Goal: Task Accomplishment & Management: Use online tool/utility

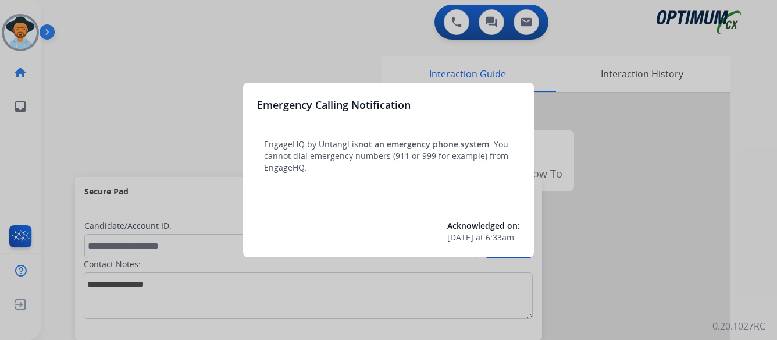
click at [645, 164] on div at bounding box center [388, 170] width 777 height 340
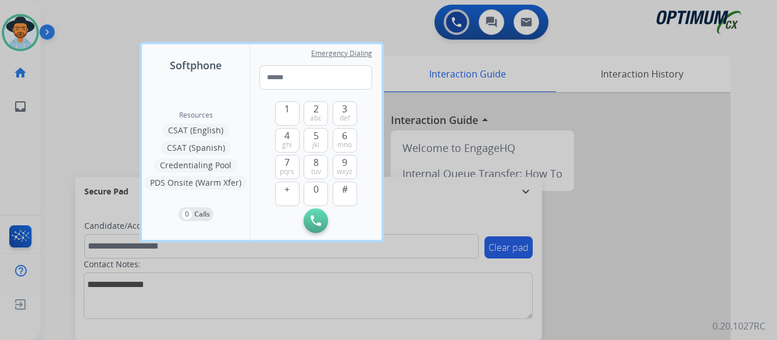
click at [71, 120] on div at bounding box center [388, 170] width 777 height 340
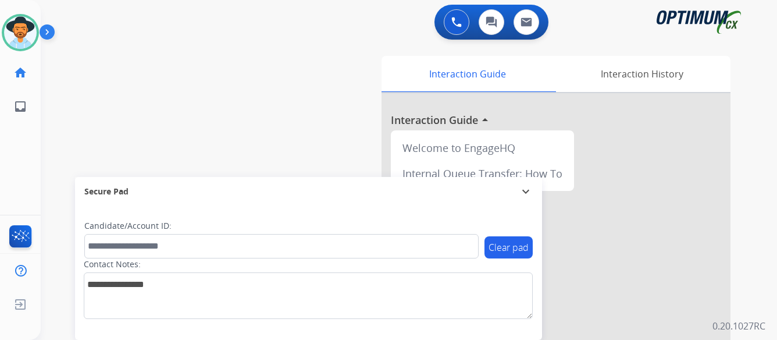
click at [45, 31] on img at bounding box center [50, 34] width 20 height 22
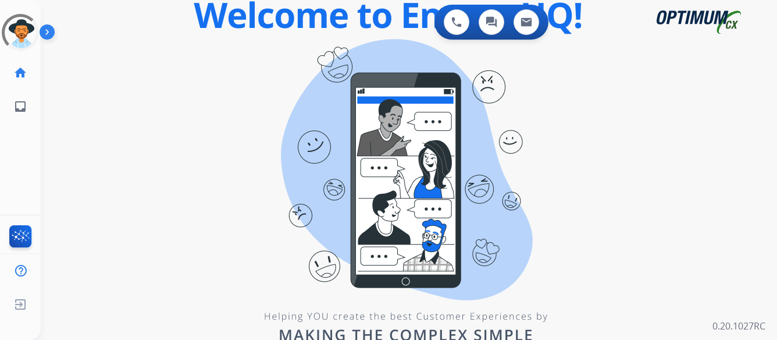
click at [644, 176] on div "0 Voice Interactions 0 Chat Interactions 0 Email Interactions swap_horiz Break …" at bounding box center [409, 170] width 736 height 340
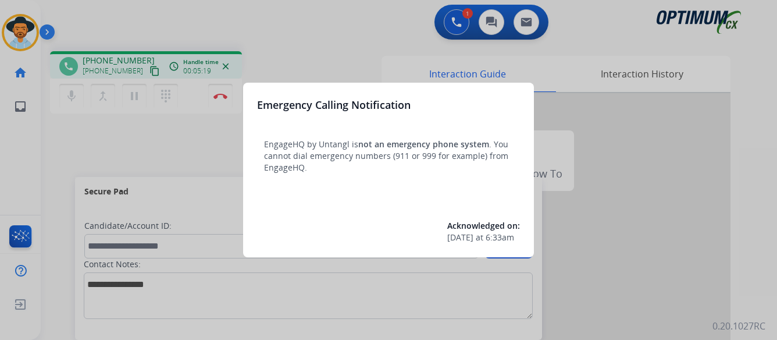
click at [629, 180] on div at bounding box center [388, 170] width 777 height 340
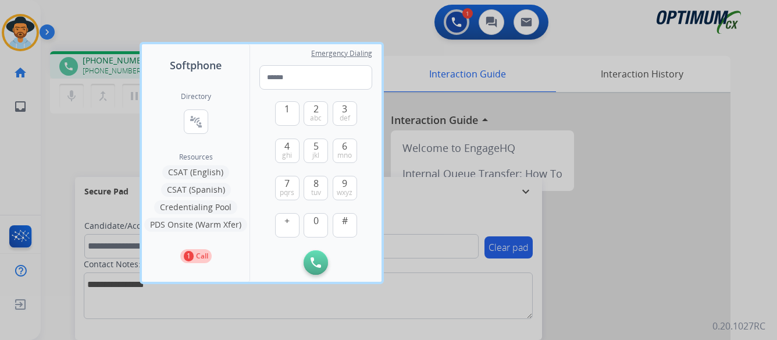
click at [629, 180] on div at bounding box center [388, 170] width 777 height 340
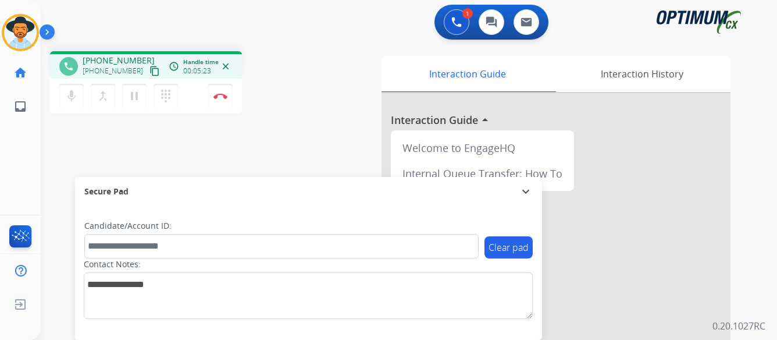
click at [45, 31] on img at bounding box center [50, 34] width 20 height 22
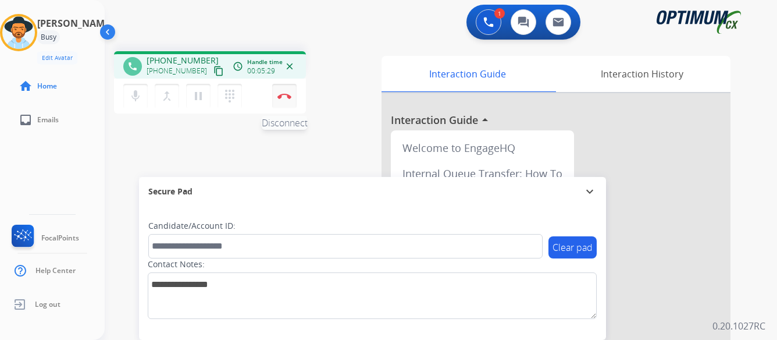
click at [283, 88] on button "Disconnect" at bounding box center [284, 96] width 24 height 24
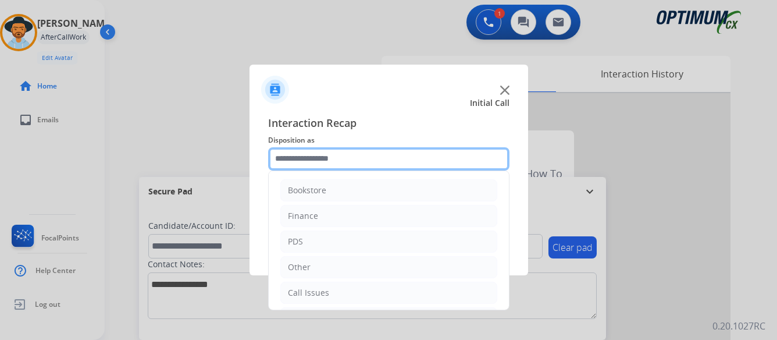
click at [326, 160] on input "text" at bounding box center [388, 158] width 241 height 23
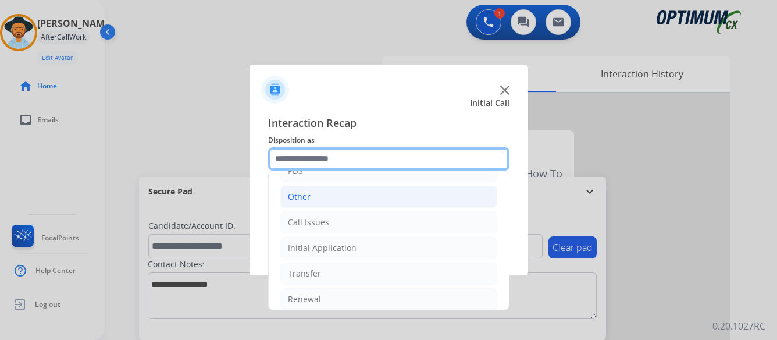
scroll to position [79, 0]
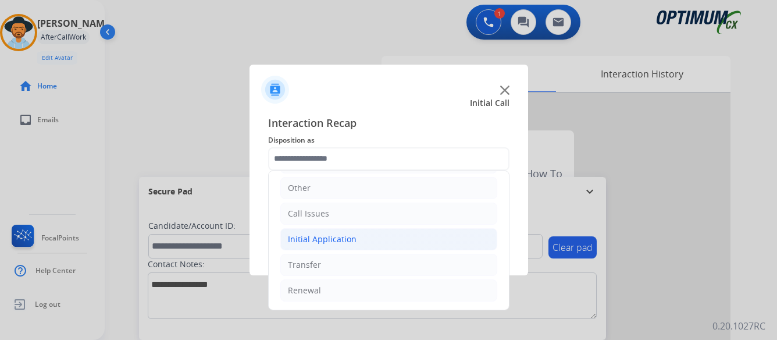
click at [320, 237] on div "Initial Application" at bounding box center [322, 239] width 69 height 12
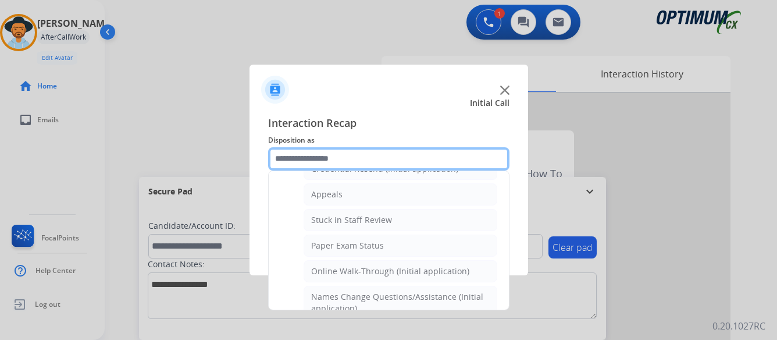
scroll to position [195, 0]
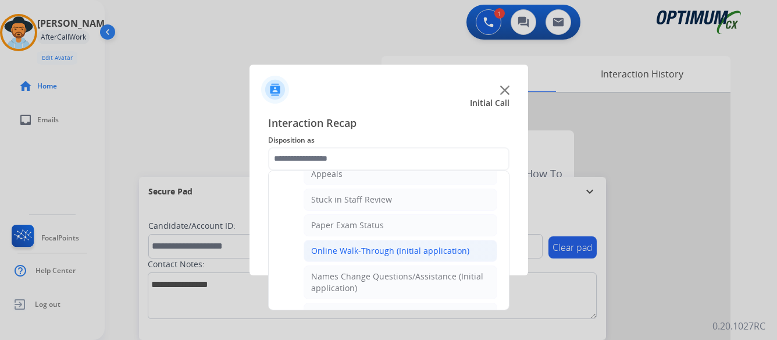
click at [318, 248] on div "Online Walk-Through (Initial application)" at bounding box center [390, 251] width 158 height 12
type input "**********"
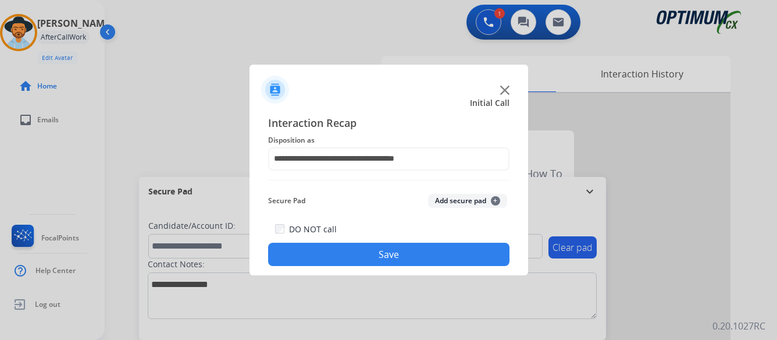
click at [396, 253] on button "Save" at bounding box center [388, 253] width 241 height 23
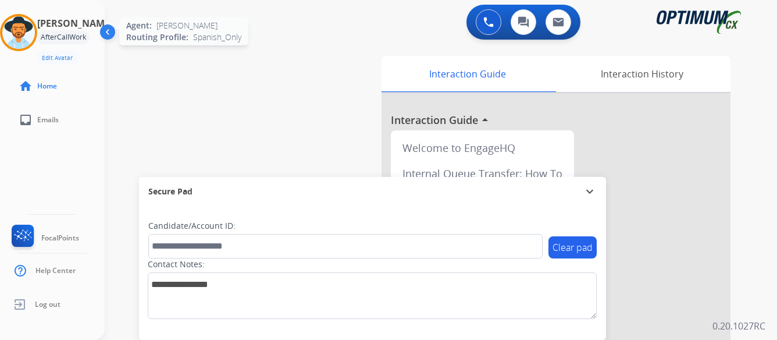
click at [26, 34] on img at bounding box center [18, 32] width 33 height 33
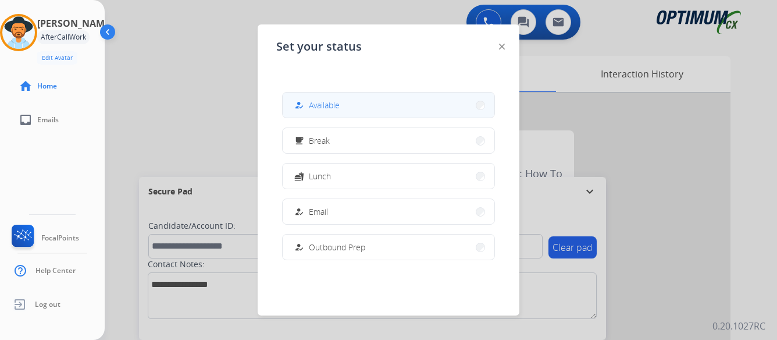
click at [383, 108] on button "how_to_reg Available" at bounding box center [389, 104] width 212 height 25
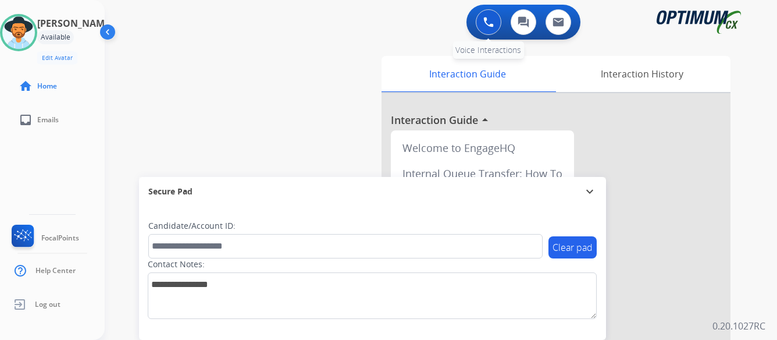
click at [485, 21] on img at bounding box center [488, 22] width 10 height 10
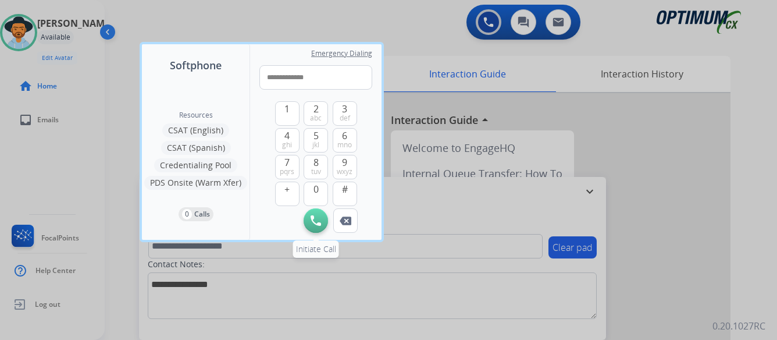
type input "**********"
click at [309, 222] on button "Initiate Call" at bounding box center [316, 220] width 24 height 24
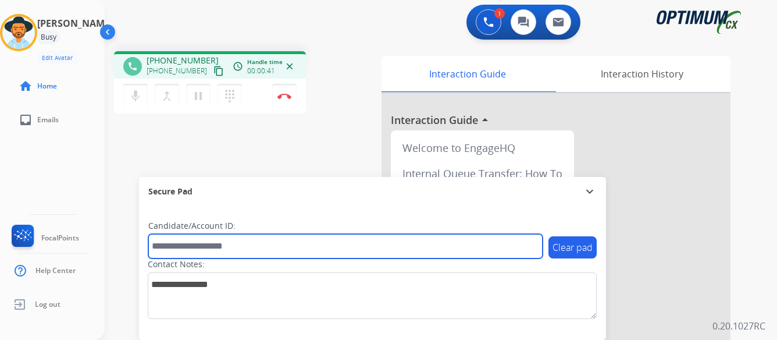
click at [273, 242] on input "text" at bounding box center [345, 246] width 394 height 24
type input "*******"
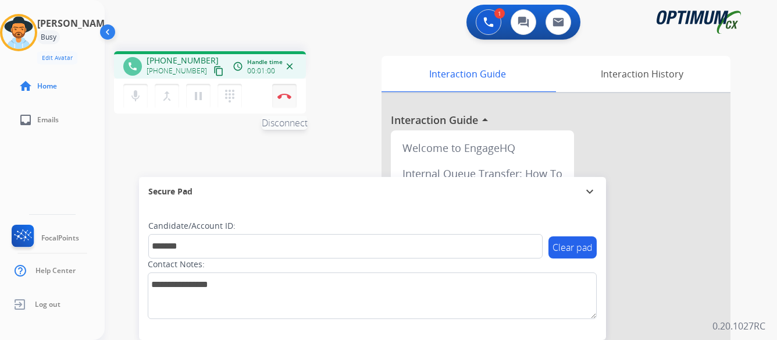
click at [281, 93] on img at bounding box center [284, 96] width 14 height 6
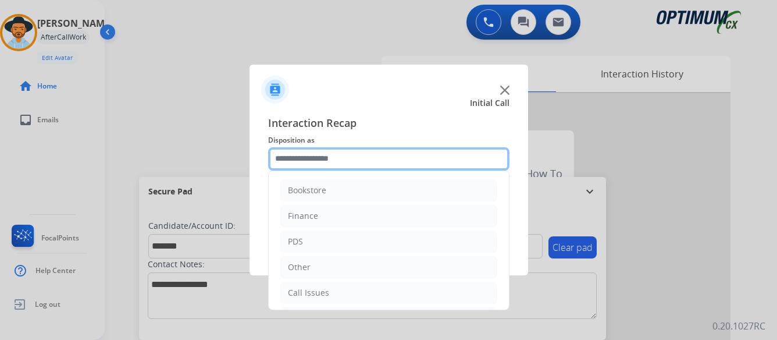
click at [384, 156] on input "text" at bounding box center [388, 158] width 241 height 23
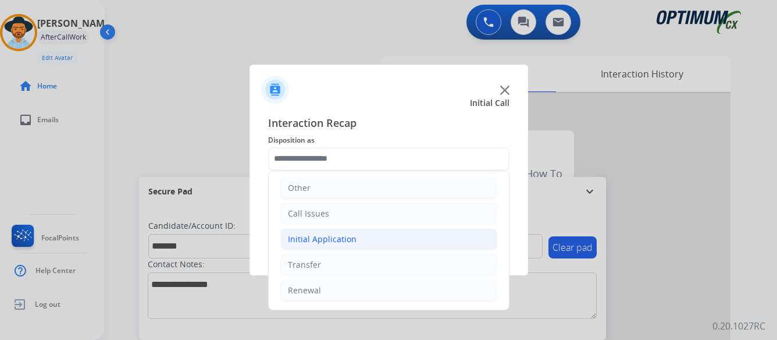
click at [367, 238] on li "Initial Application" at bounding box center [388, 239] width 217 height 22
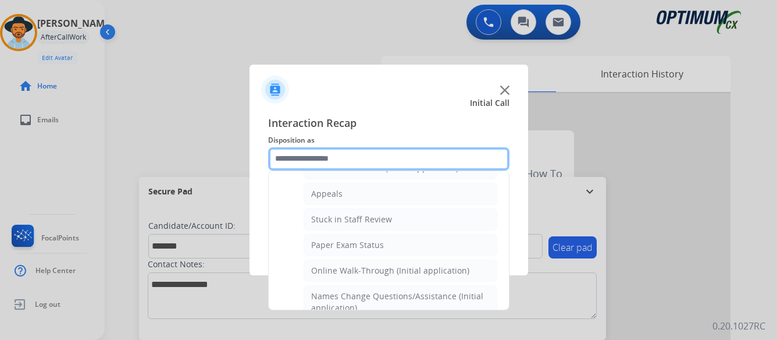
scroll to position [195, 0]
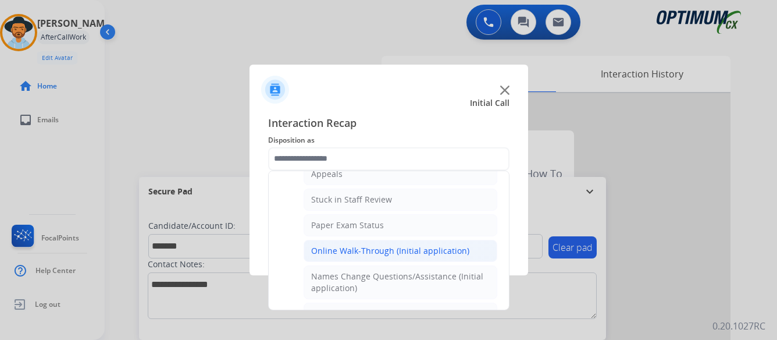
click at [373, 248] on div "Online Walk-Through (Initial application)" at bounding box center [390, 251] width 158 height 12
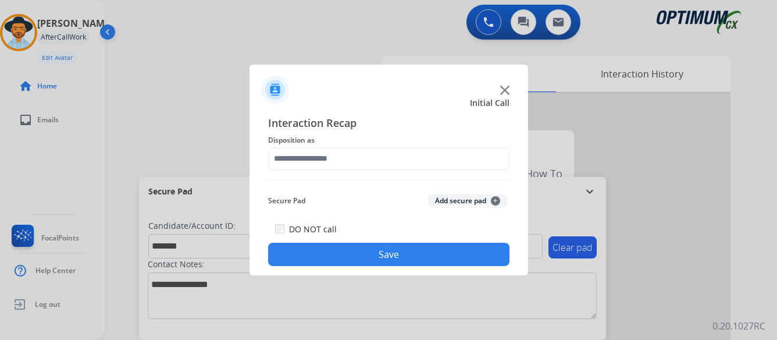
type input "**********"
click at [420, 249] on button "Save" at bounding box center [388, 253] width 241 height 23
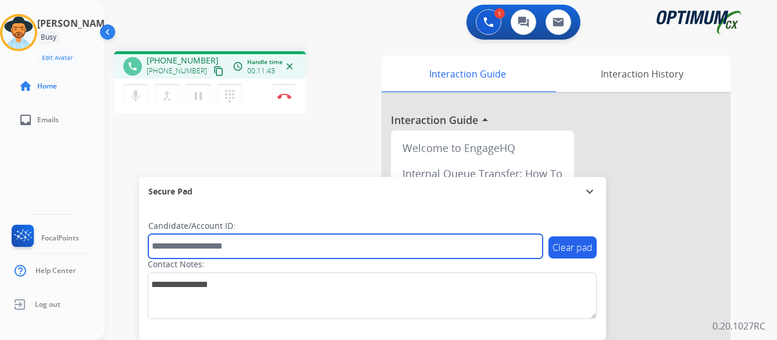
paste input "*******"
type input "*******"
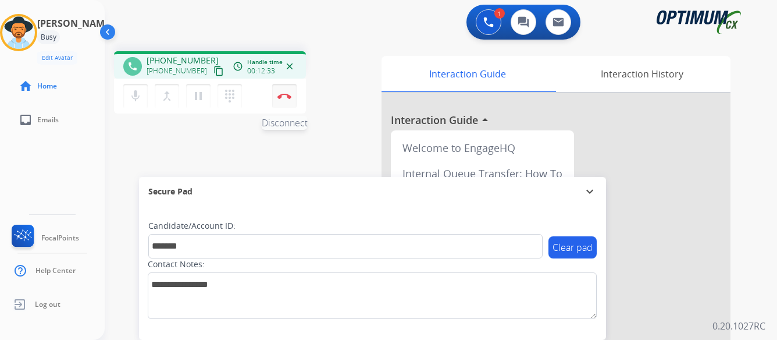
click at [283, 94] on img at bounding box center [284, 96] width 14 height 6
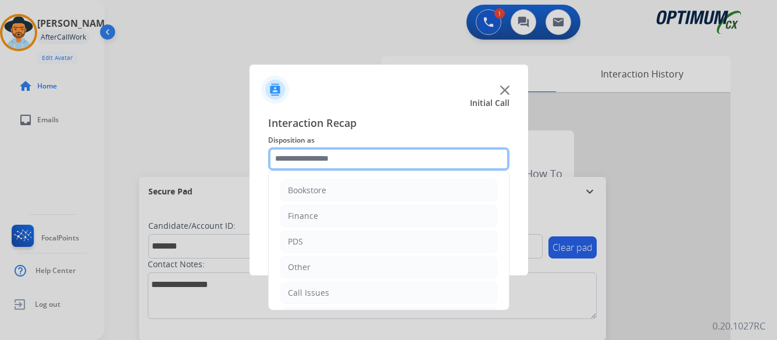
click at [364, 153] on input "text" at bounding box center [388, 158] width 241 height 23
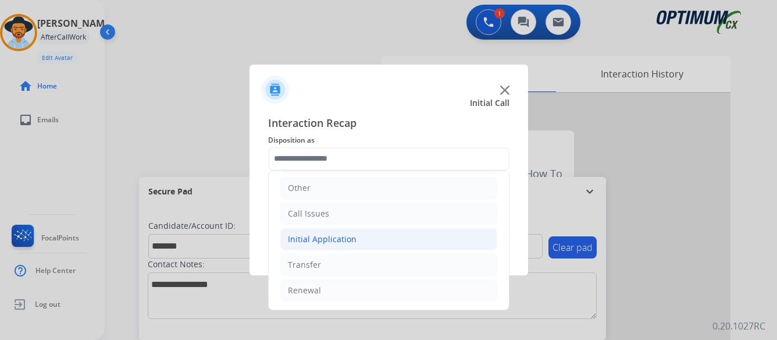
click at [357, 240] on li "Initial Application" at bounding box center [388, 239] width 217 height 22
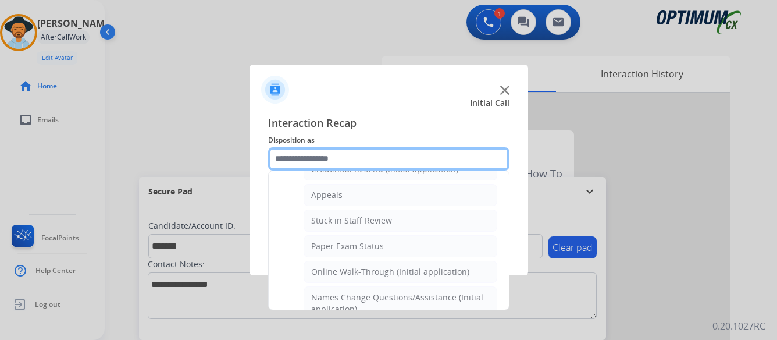
scroll to position [195, 0]
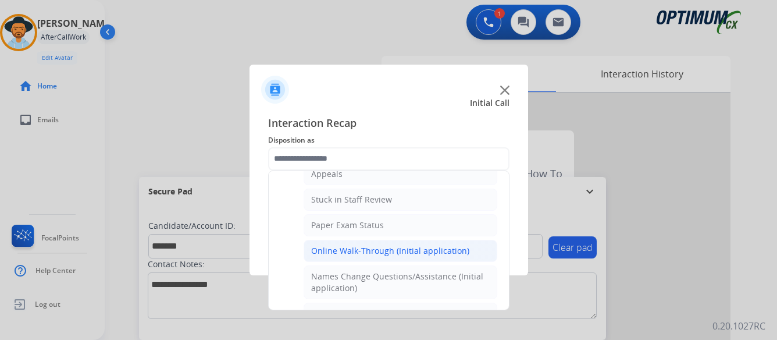
click at [360, 249] on div "Online Walk-Through (Initial application)" at bounding box center [390, 251] width 158 height 12
type input "**********"
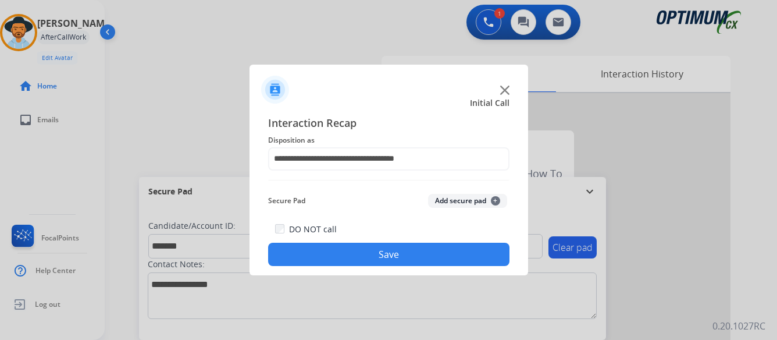
click at [396, 252] on button "Save" at bounding box center [388, 253] width 241 height 23
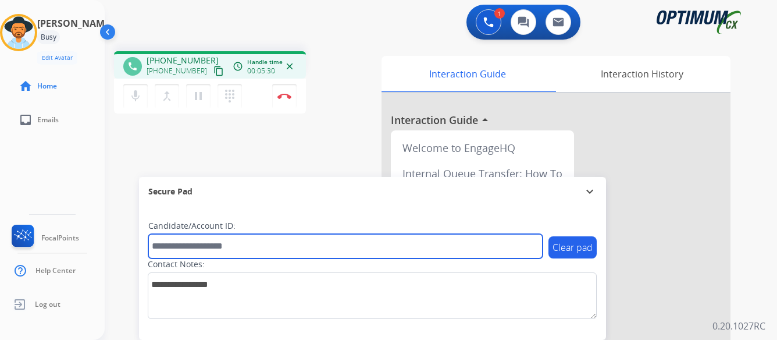
paste input "*******"
type input "*******"
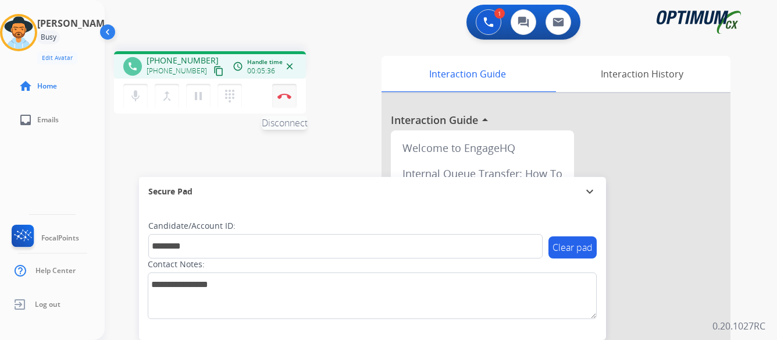
click at [283, 94] on img at bounding box center [284, 96] width 14 height 6
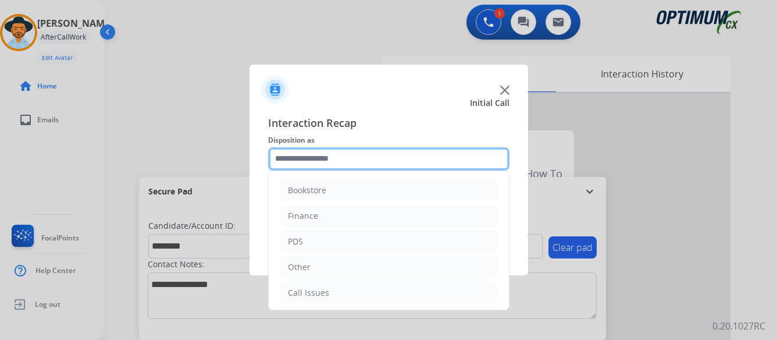
click at [357, 155] on input "text" at bounding box center [388, 158] width 241 height 23
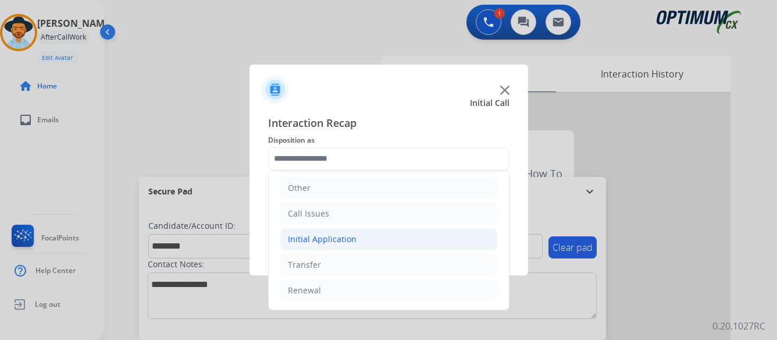
click at [351, 237] on div "Initial Application" at bounding box center [322, 239] width 69 height 12
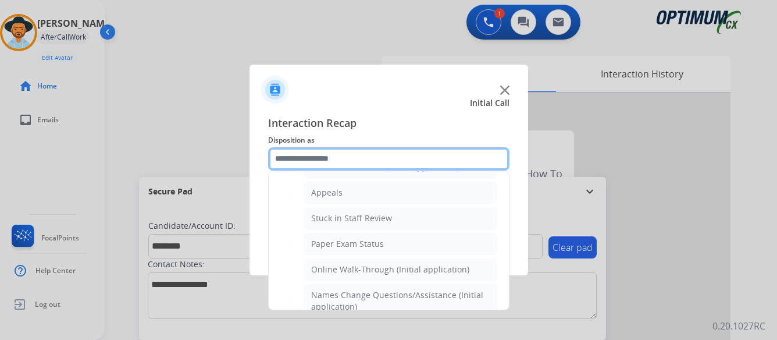
scroll to position [195, 0]
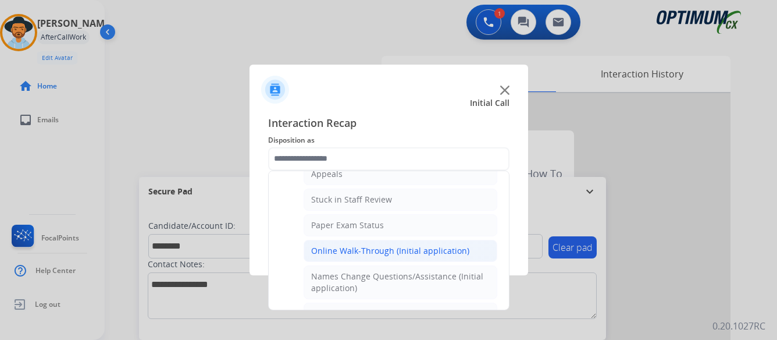
click at [351, 247] on div "Online Walk-Through (Initial application)" at bounding box center [390, 251] width 158 height 12
type input "**********"
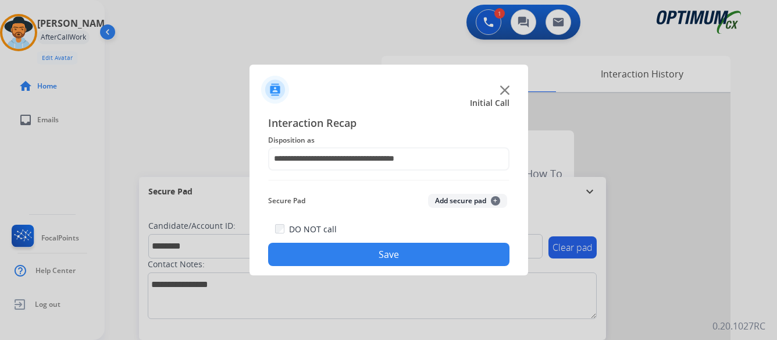
click at [395, 254] on button "Save" at bounding box center [388, 253] width 241 height 23
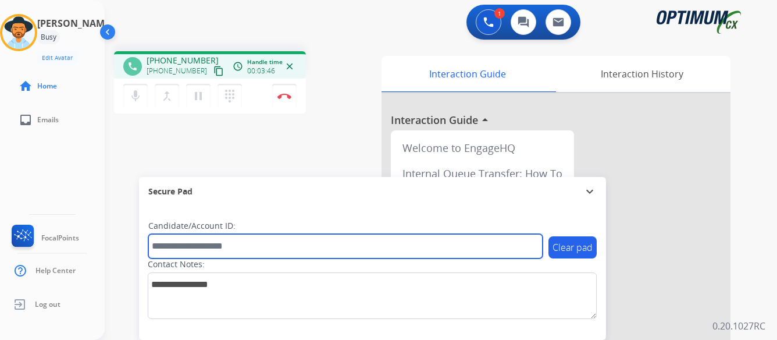
paste input "*******"
type input "*******"
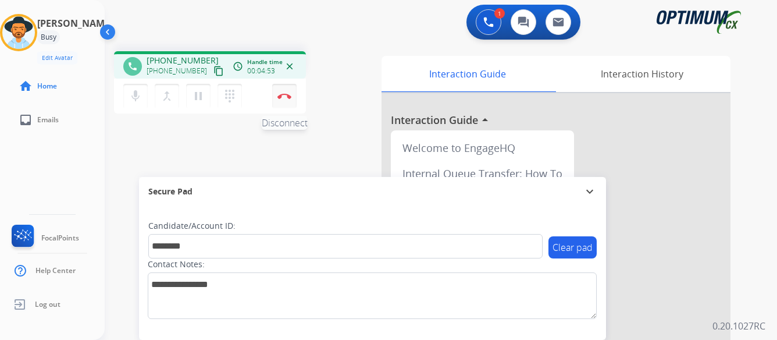
click at [284, 95] on img at bounding box center [284, 96] width 14 height 6
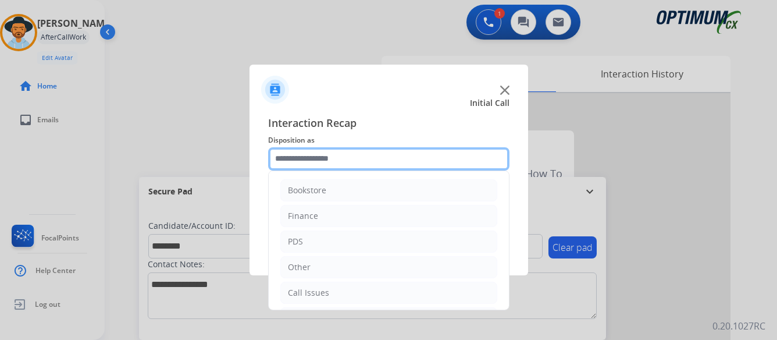
click at [352, 156] on input "text" at bounding box center [388, 158] width 241 height 23
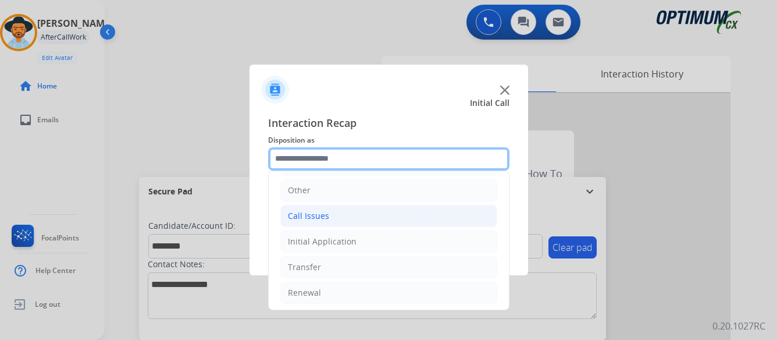
scroll to position [79, 0]
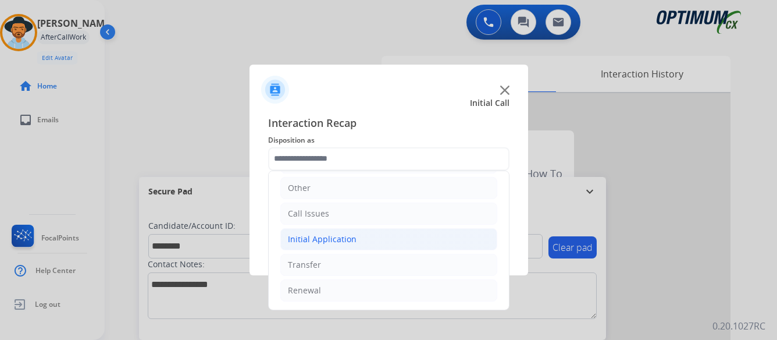
click at [355, 235] on li "Initial Application" at bounding box center [388, 239] width 217 height 22
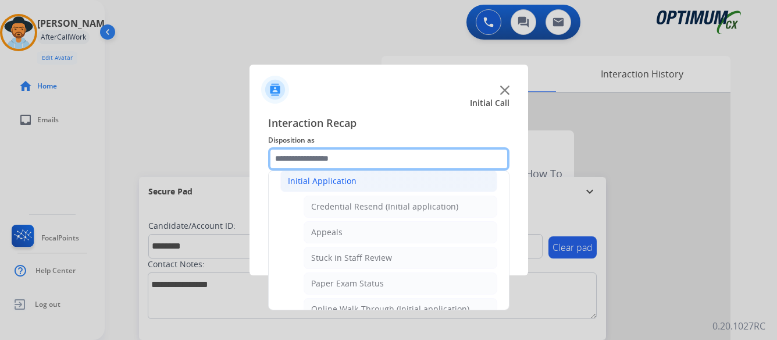
scroll to position [195, 0]
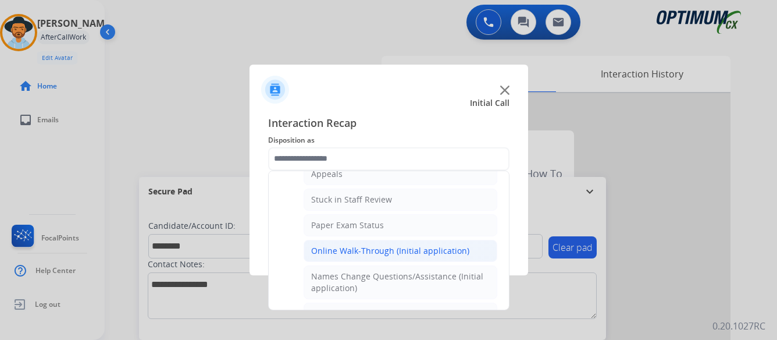
click at [358, 248] on div "Online Walk-Through (Initial application)" at bounding box center [390, 251] width 158 height 12
type input "**********"
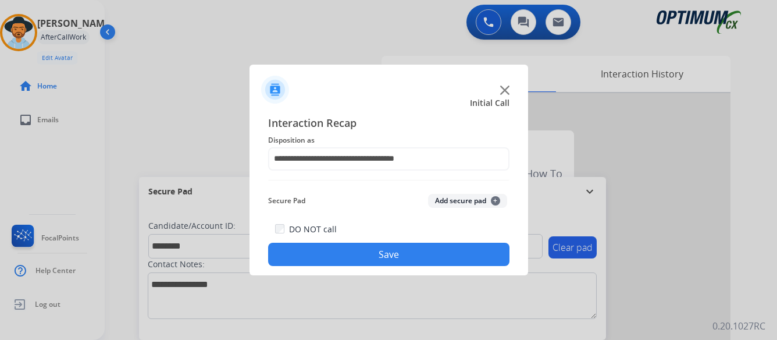
click at [385, 253] on button "Save" at bounding box center [388, 253] width 241 height 23
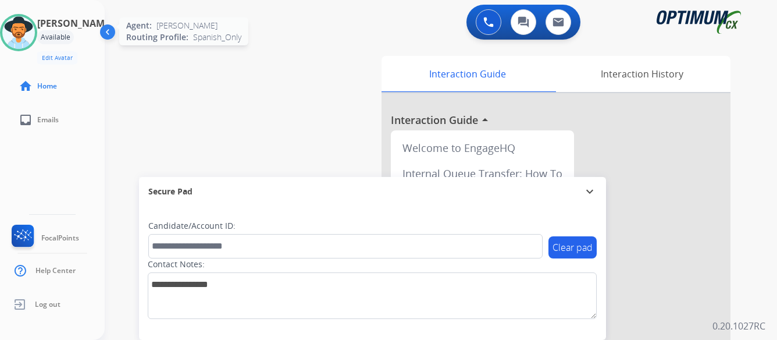
click at [35, 33] on img at bounding box center [18, 32] width 33 height 33
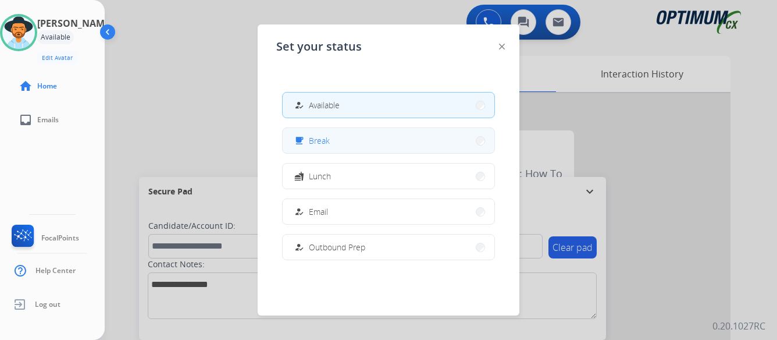
click at [348, 144] on button "free_breakfast Break" at bounding box center [389, 140] width 212 height 25
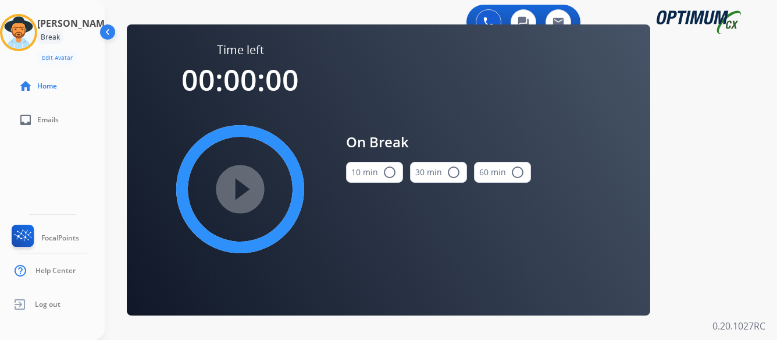
click at [391, 173] on mat-icon "radio_button_unchecked" at bounding box center [390, 172] width 14 height 14
click at [242, 190] on mat-icon "play_circle_filled" at bounding box center [240, 189] width 14 height 14
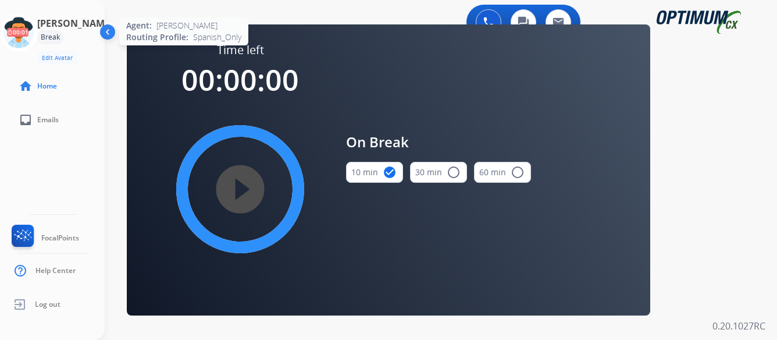
click at [38, 31] on icon at bounding box center [19, 33] width 38 height 38
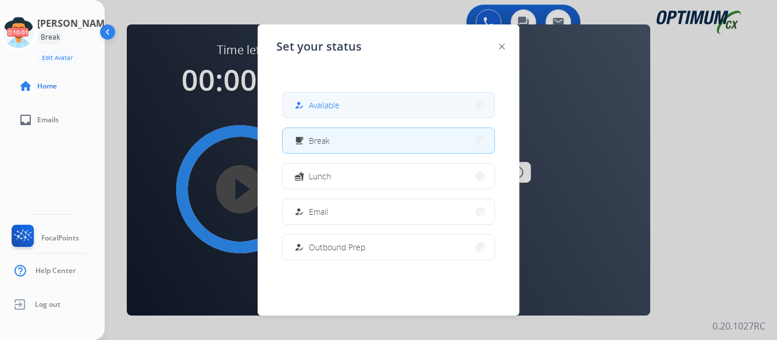
click at [354, 106] on button "how_to_reg Available" at bounding box center [389, 104] width 212 height 25
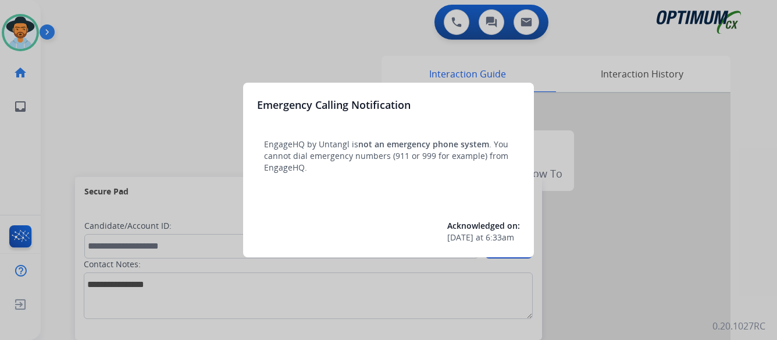
click at [589, 255] on div at bounding box center [388, 170] width 777 height 340
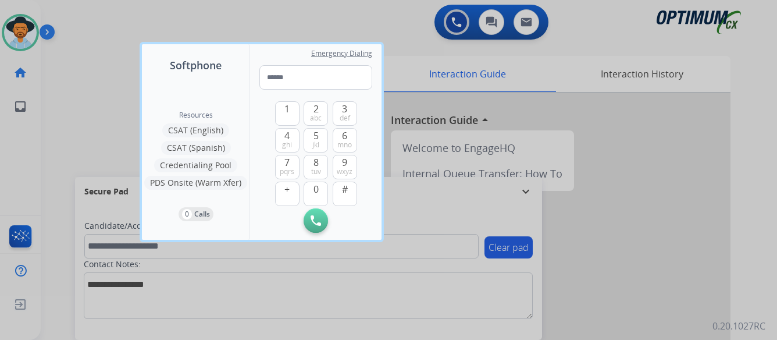
click at [606, 245] on div at bounding box center [388, 170] width 777 height 340
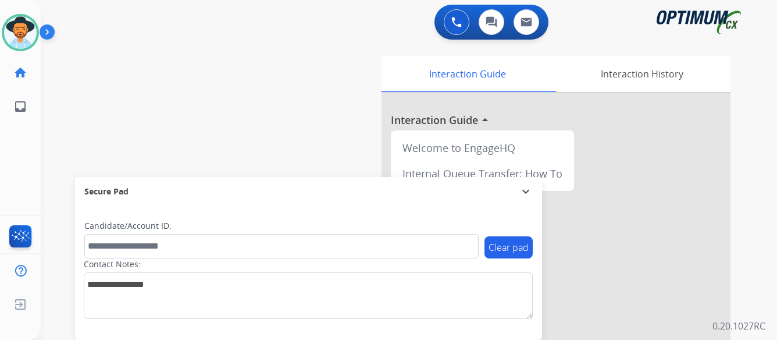
click at [48, 30] on img at bounding box center [50, 34] width 20 height 22
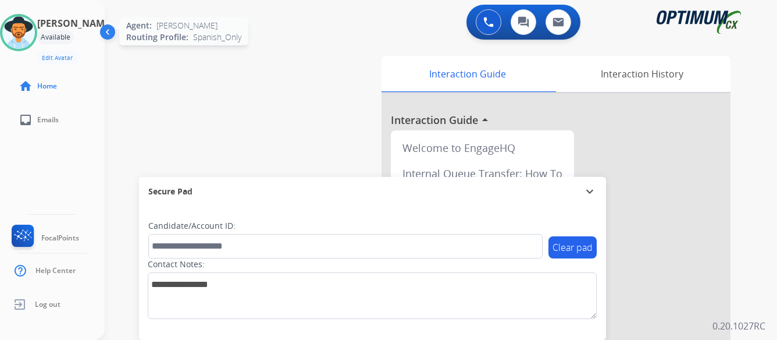
click at [35, 38] on img at bounding box center [18, 32] width 33 height 33
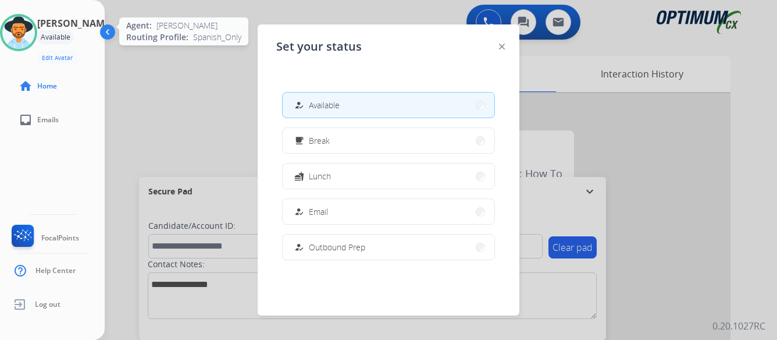
click at [35, 38] on img at bounding box center [18, 32] width 33 height 33
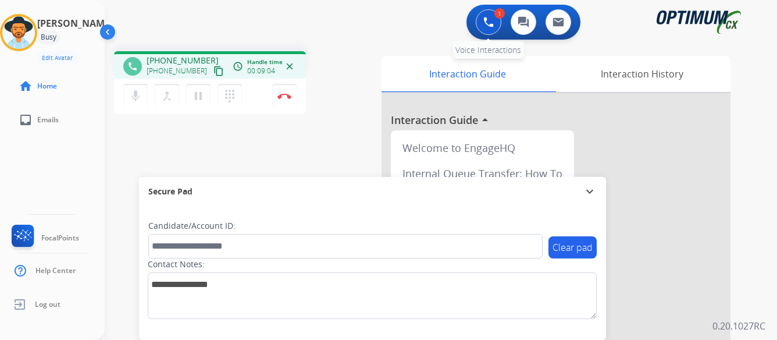
click at [487, 20] on img at bounding box center [488, 22] width 10 height 10
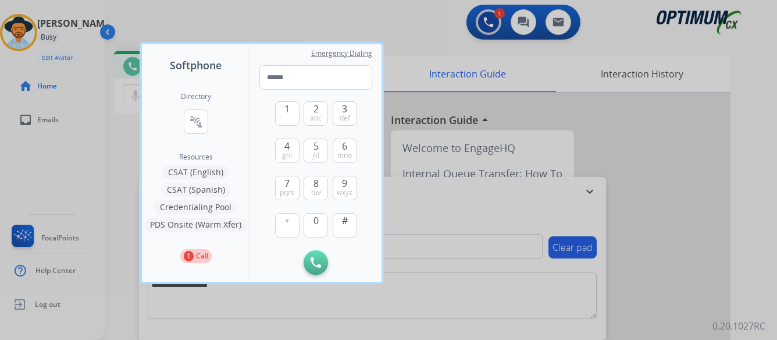
click at [667, 171] on div at bounding box center [388, 170] width 777 height 340
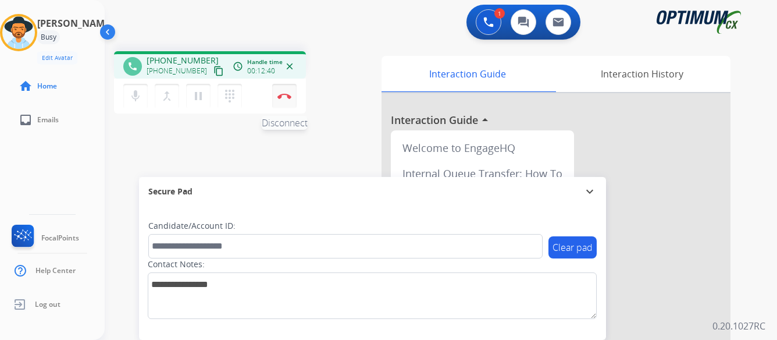
click at [284, 94] on img at bounding box center [284, 96] width 14 height 6
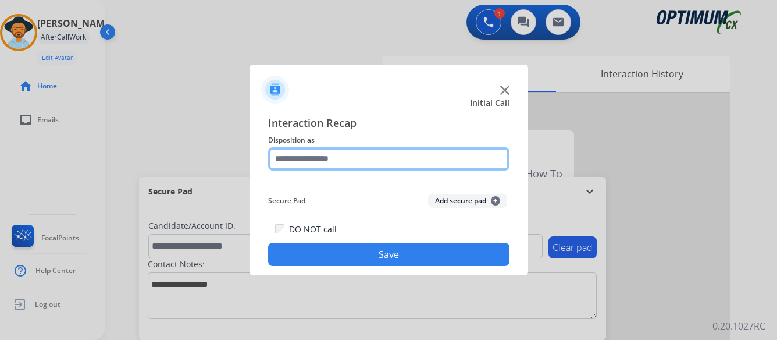
click at [389, 152] on input "text" at bounding box center [388, 158] width 241 height 23
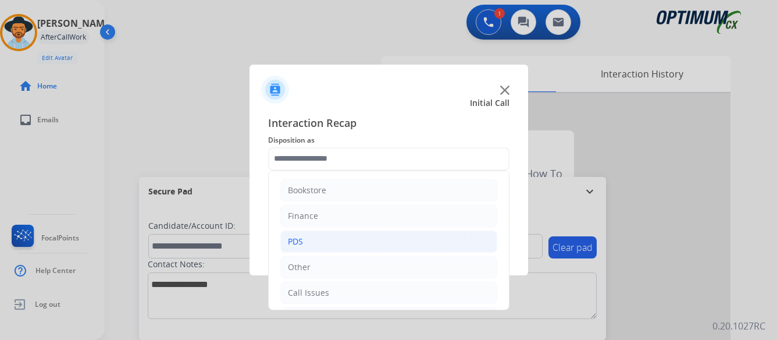
click at [302, 242] on div "PDS" at bounding box center [295, 241] width 15 height 12
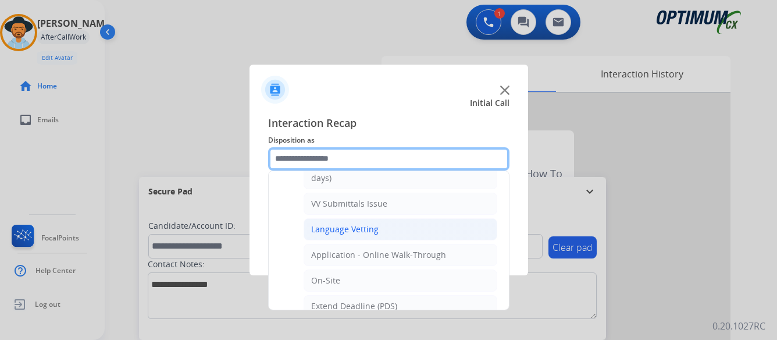
scroll to position [233, 0]
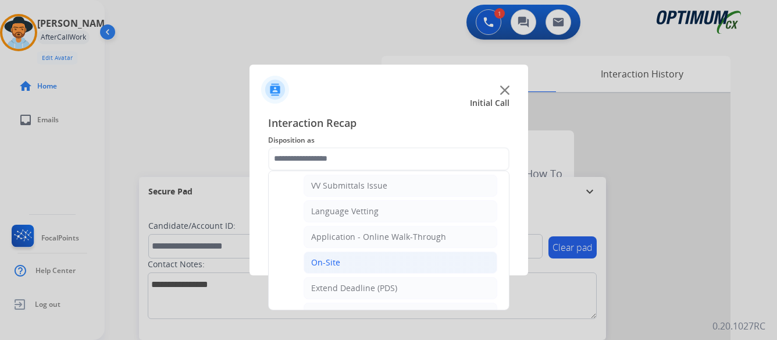
click at [335, 263] on div "On-Site" at bounding box center [325, 262] width 29 height 12
type input "*******"
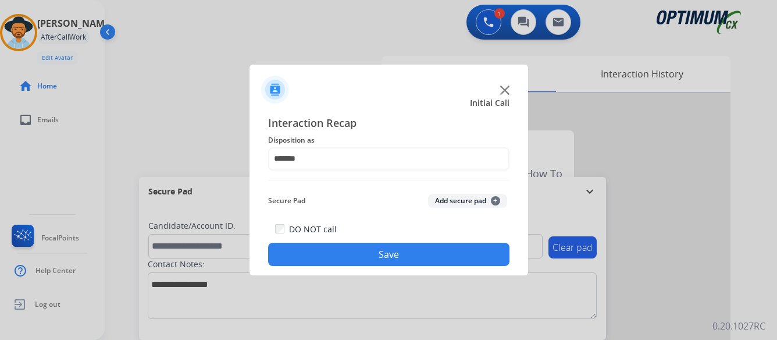
click at [389, 252] on button "Save" at bounding box center [388, 253] width 241 height 23
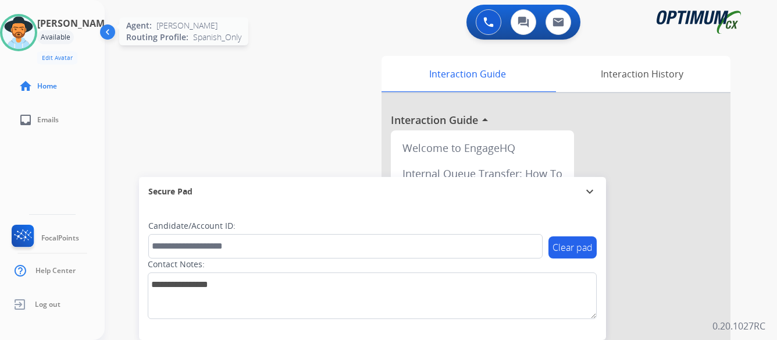
click at [31, 40] on img at bounding box center [18, 32] width 33 height 33
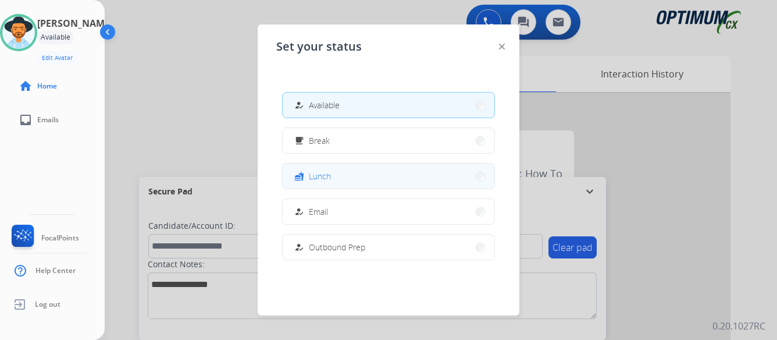
click at [390, 177] on button "fastfood Lunch" at bounding box center [389, 175] width 212 height 25
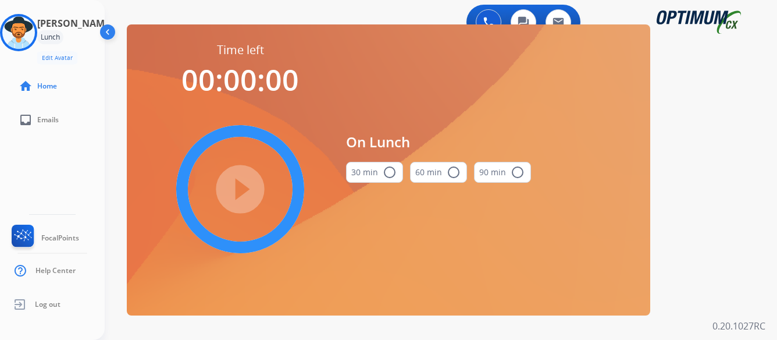
click at [388, 171] on mat-icon "radio_button_unchecked" at bounding box center [390, 172] width 14 height 14
click at [241, 187] on mat-icon "play_circle_filled" at bounding box center [240, 189] width 14 height 14
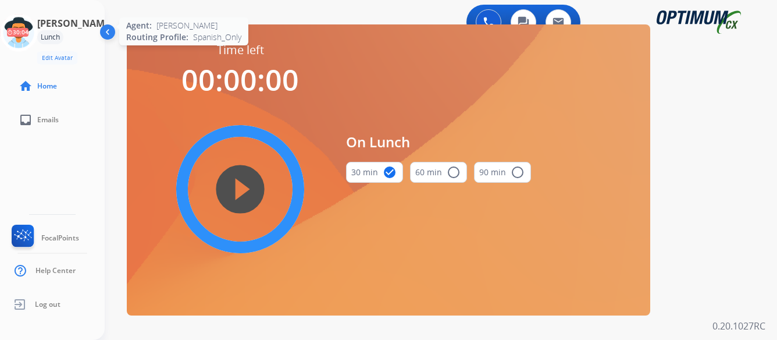
click at [27, 28] on icon at bounding box center [19, 33] width 38 height 38
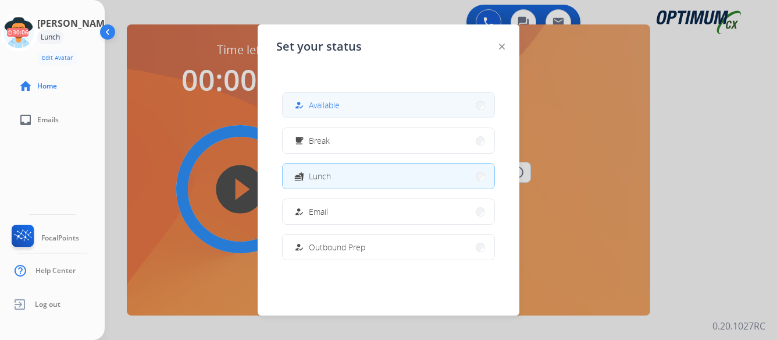
click at [404, 106] on button "how_to_reg Available" at bounding box center [389, 104] width 212 height 25
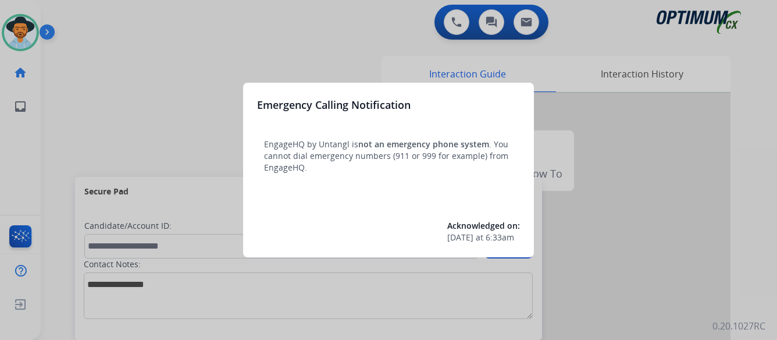
click at [699, 166] on div at bounding box center [388, 170] width 777 height 340
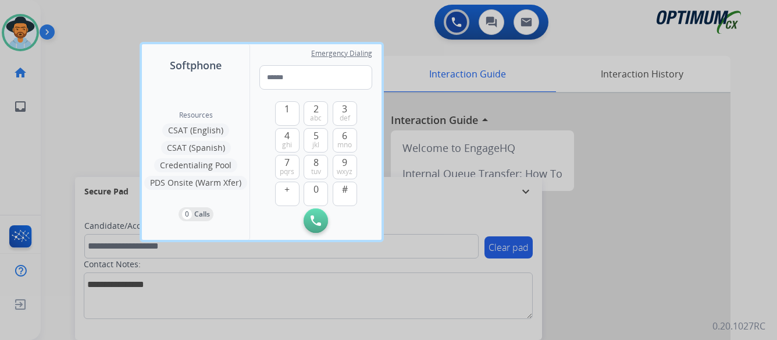
click at [686, 174] on div at bounding box center [388, 170] width 777 height 340
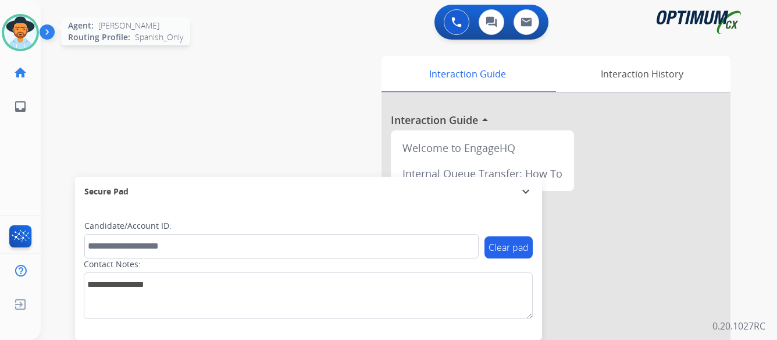
click at [21, 40] on img at bounding box center [20, 32] width 33 height 33
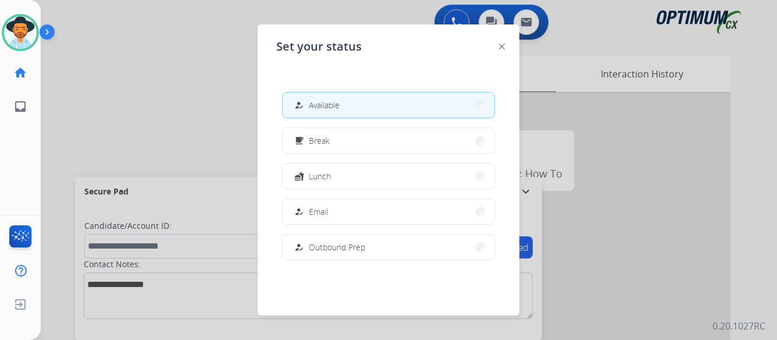
click at [49, 33] on img at bounding box center [50, 34] width 20 height 22
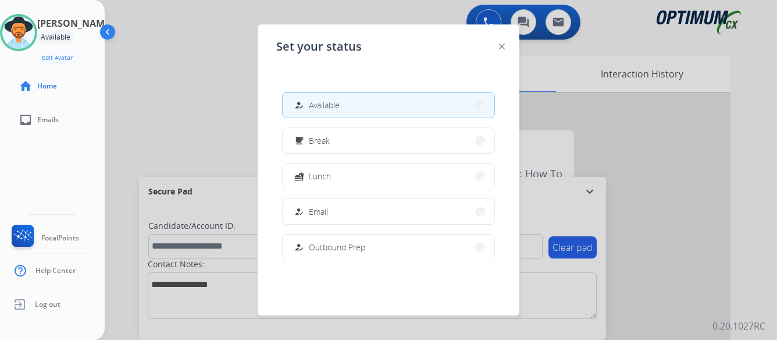
click at [637, 144] on div at bounding box center [388, 170] width 777 height 340
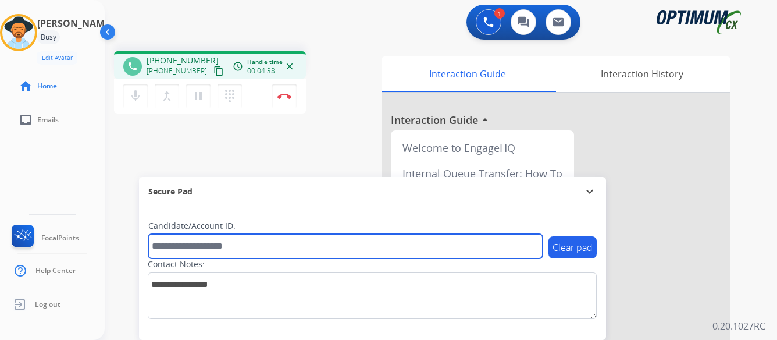
paste input "*******"
type input "*******"
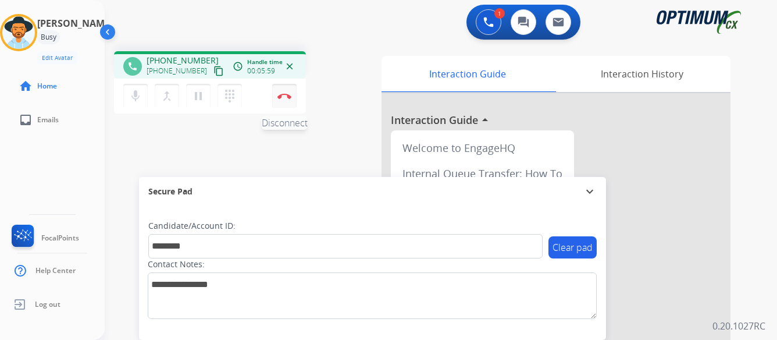
click at [284, 94] on img at bounding box center [284, 96] width 14 height 6
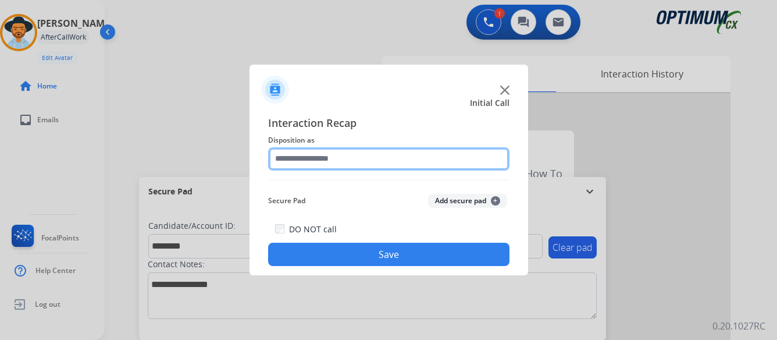
click at [361, 155] on input "text" at bounding box center [388, 158] width 241 height 23
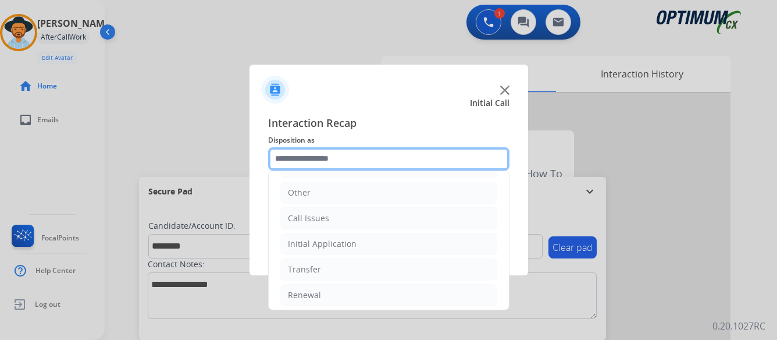
scroll to position [79, 0]
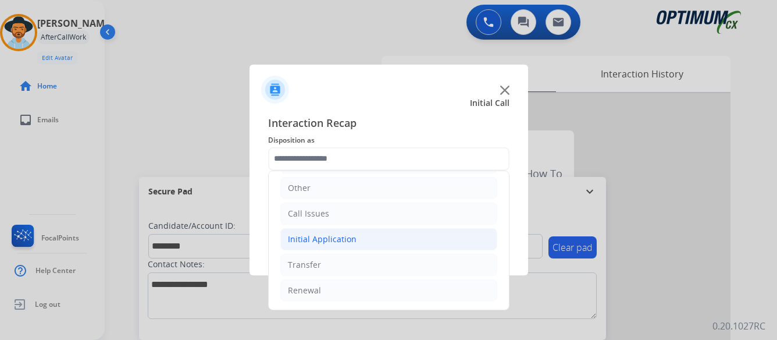
click at [358, 238] on li "Initial Application" at bounding box center [388, 239] width 217 height 22
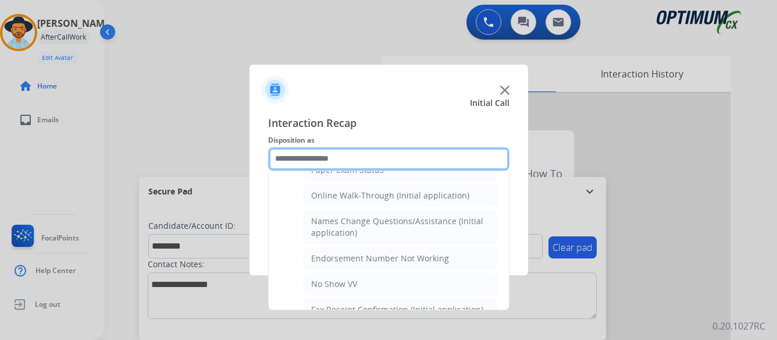
scroll to position [254, 0]
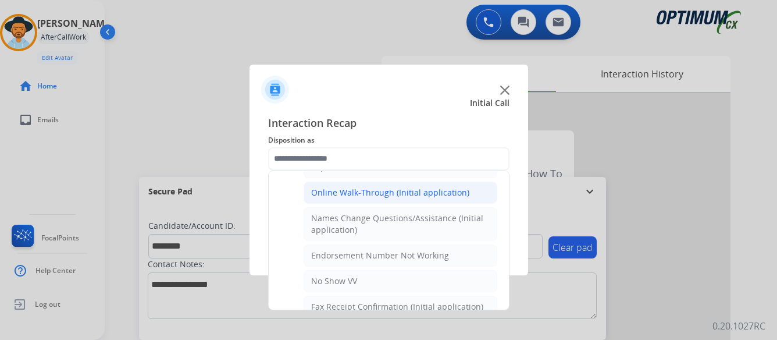
click at [362, 189] on div "Online Walk-Through (Initial application)" at bounding box center [390, 193] width 158 height 12
type input "**********"
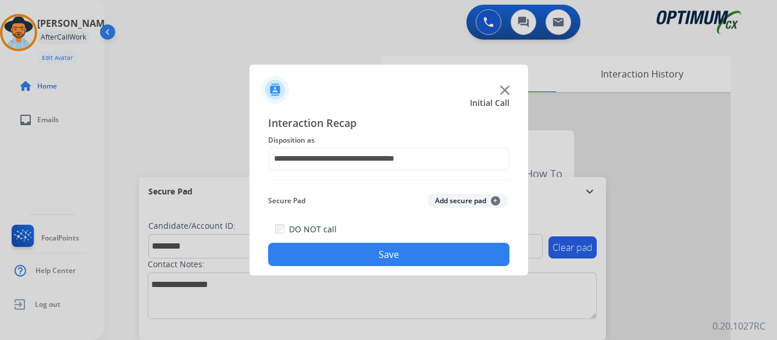
click at [395, 254] on button "Save" at bounding box center [388, 253] width 241 height 23
